Goal: Answer question/provide support

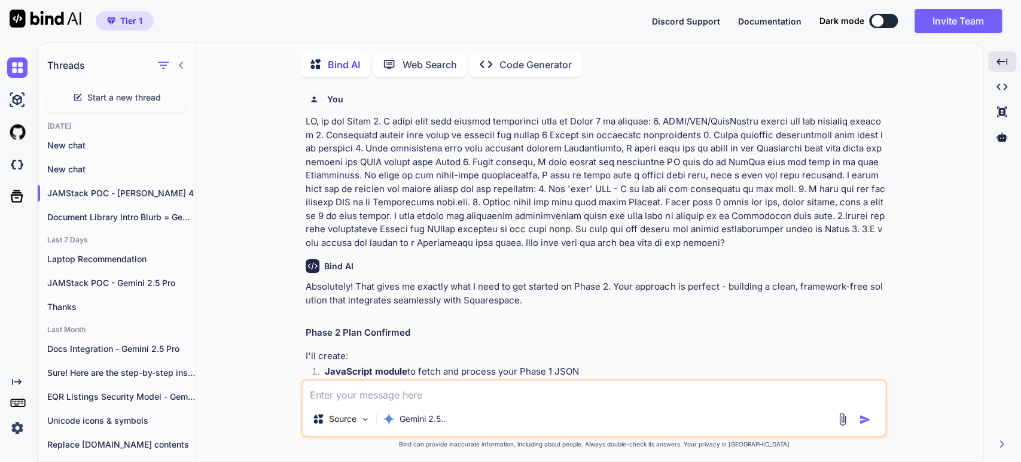
scroll to position [39883, 0]
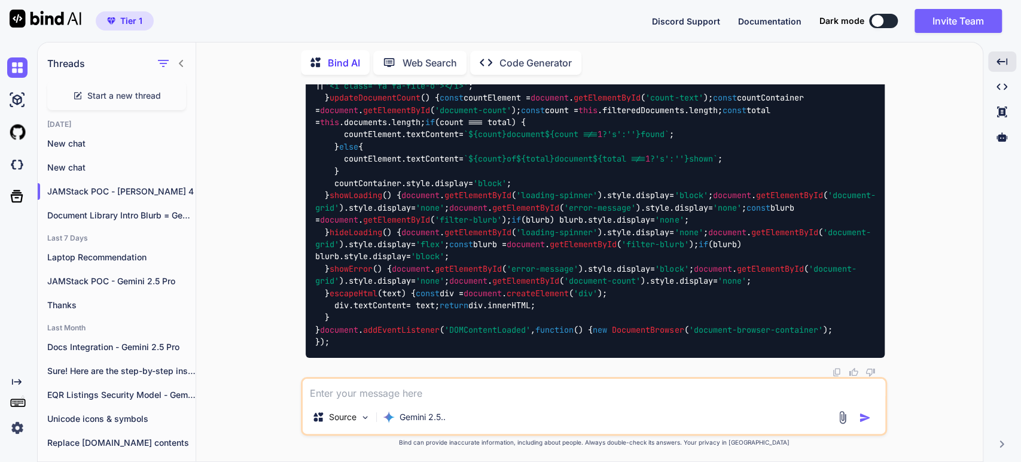
click at [421, 393] on textarea at bounding box center [594, 389] width 582 height 22
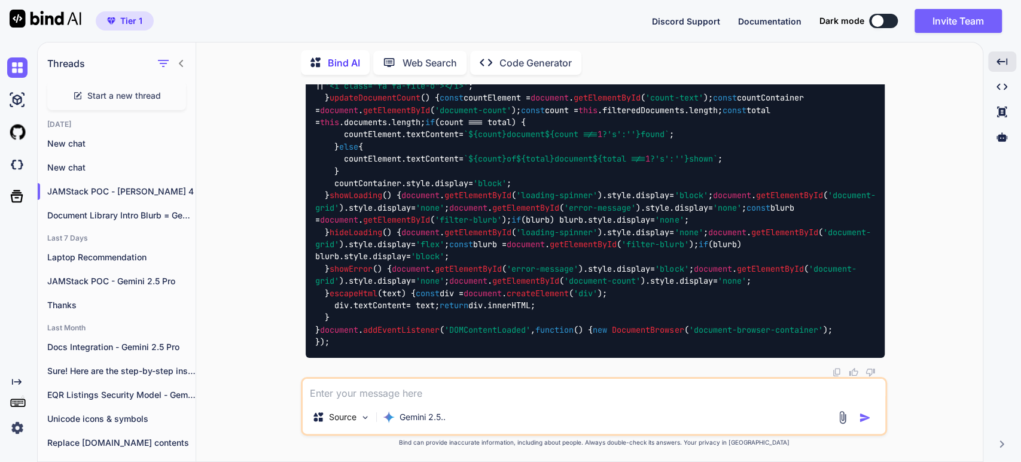
scroll to position [39618, 0]
click at [367, 394] on textarea at bounding box center [594, 389] width 582 height 22
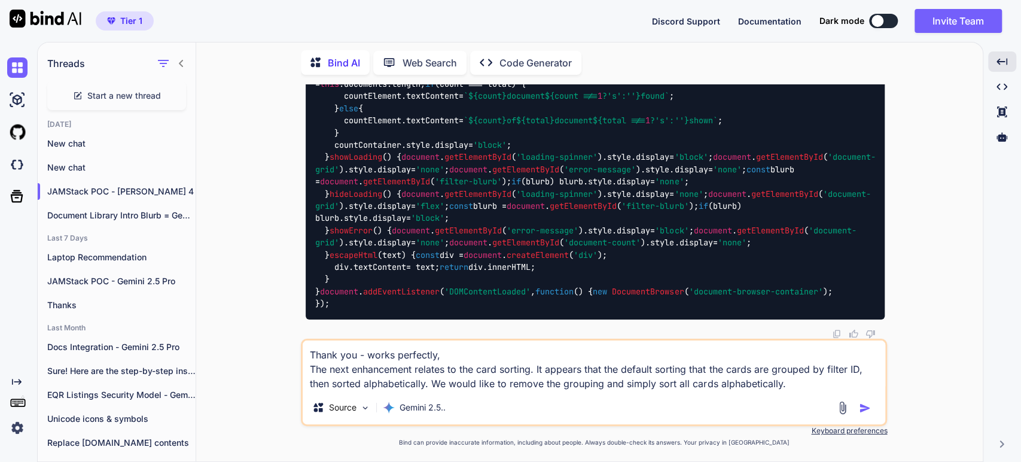
type textarea "Thank you - works perfectly, The next enhancement relates to the card sorting. …"
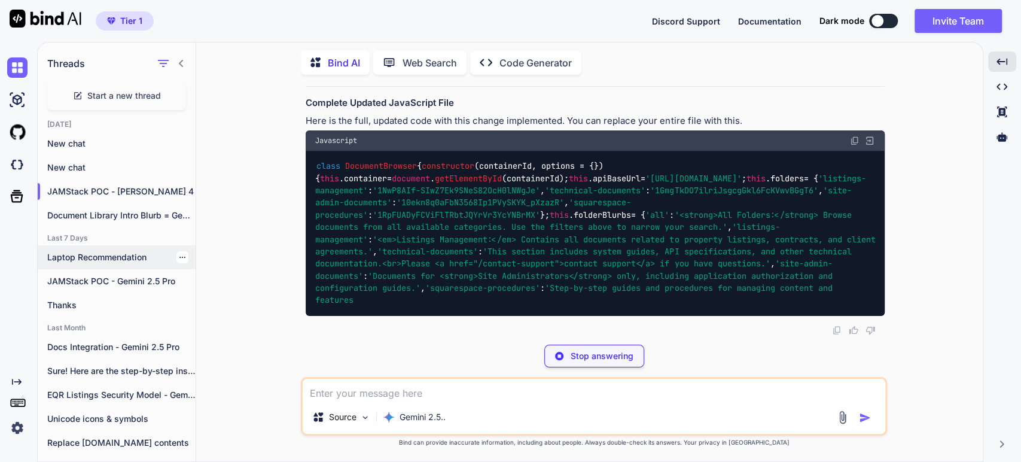
scroll to position [40156, 0]
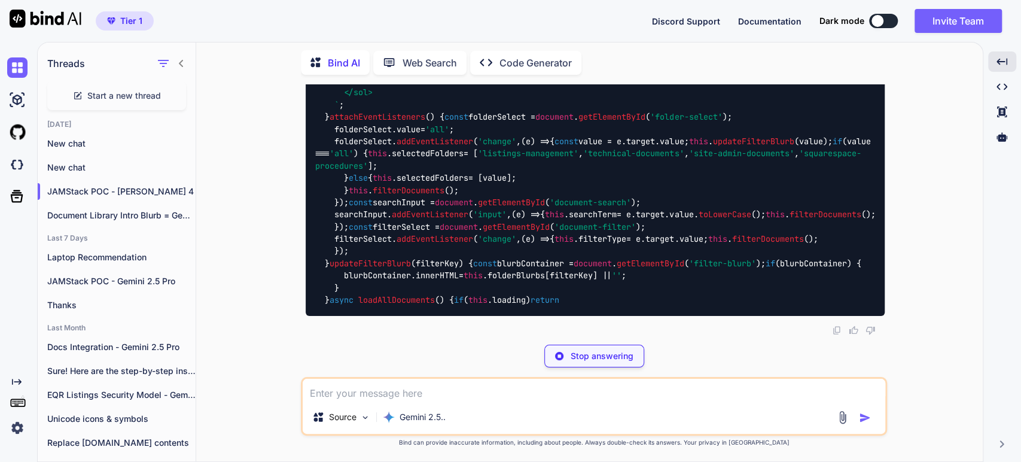
scroll to position [40289, 0]
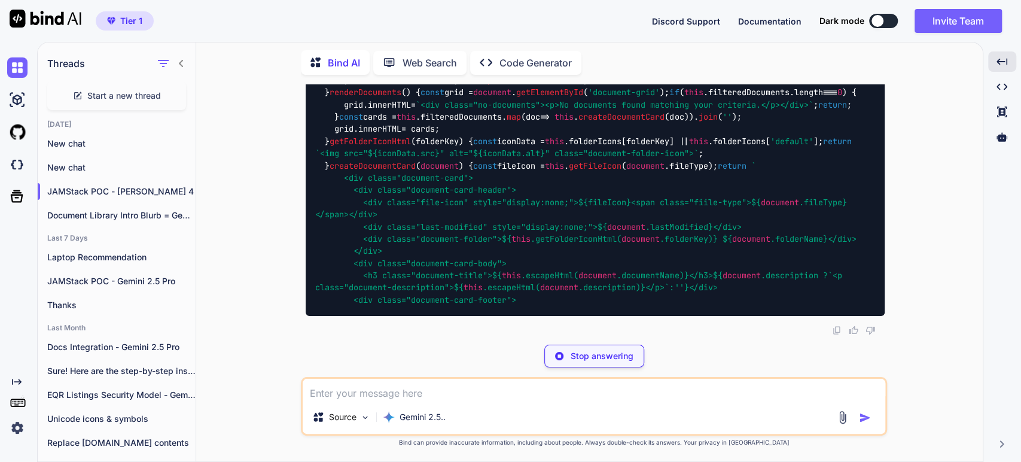
scroll to position [40356, 0]
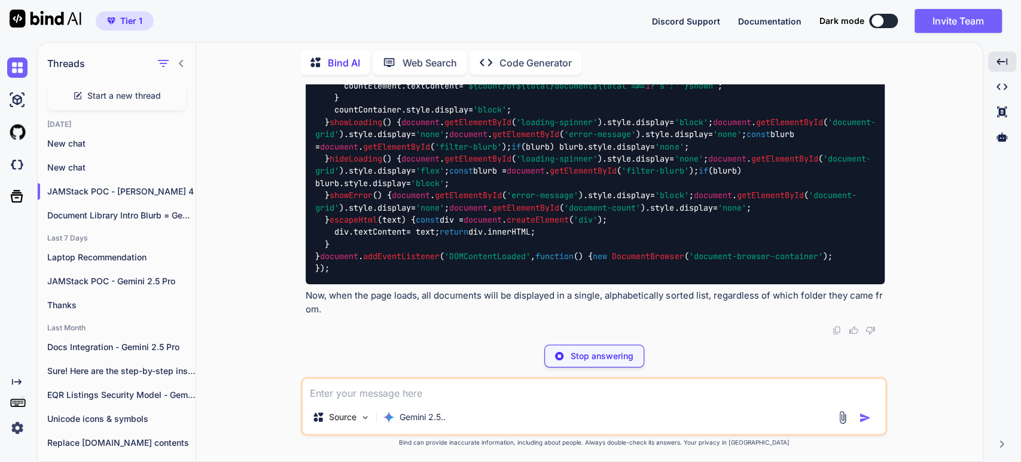
scroll to position [48168, 0]
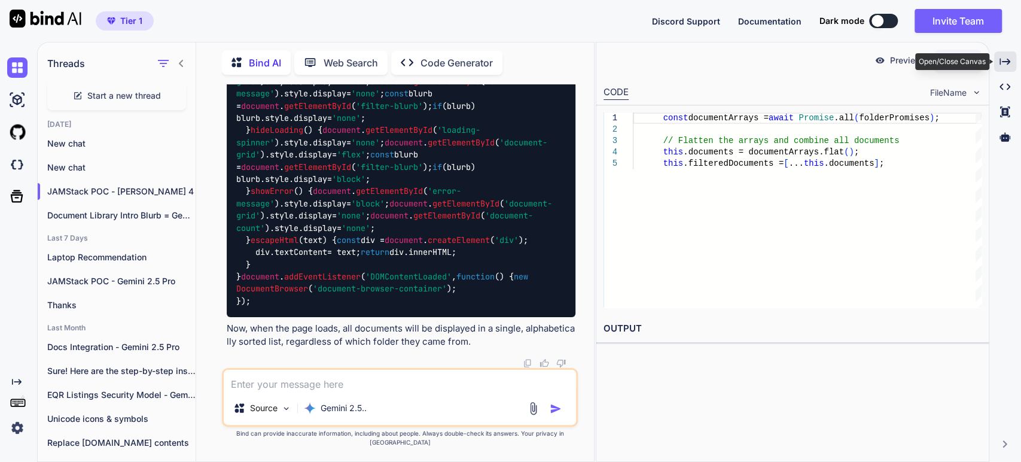
click at [1003, 59] on icon "Created with Pixso." at bounding box center [1004, 61] width 11 height 11
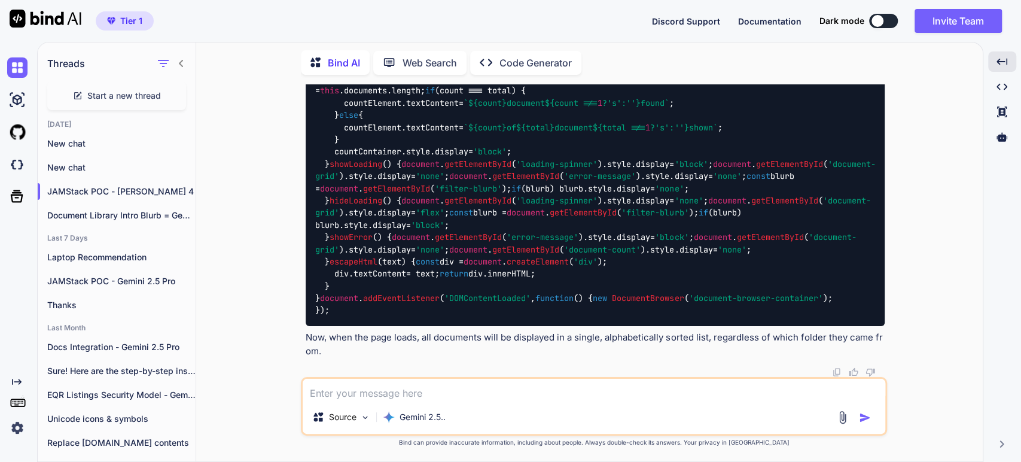
scroll to position [40555, 0]
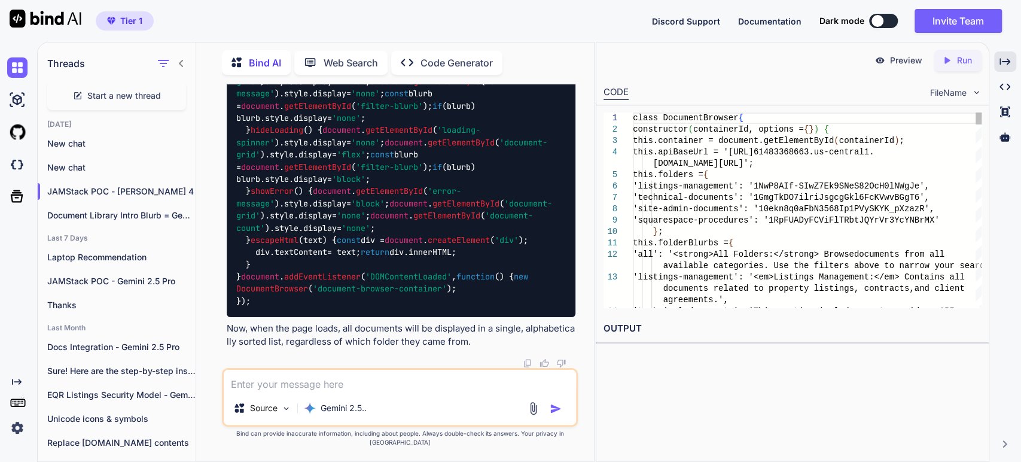
scroll to position [48388, 0]
